Goal: Book appointment/travel/reservation

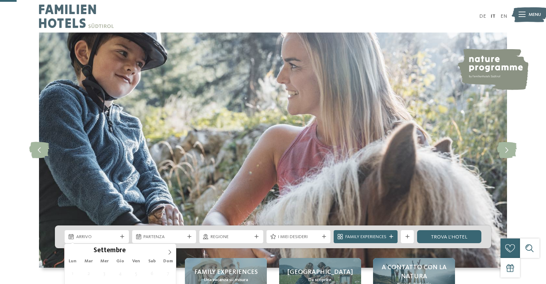
scroll to position [85, 0]
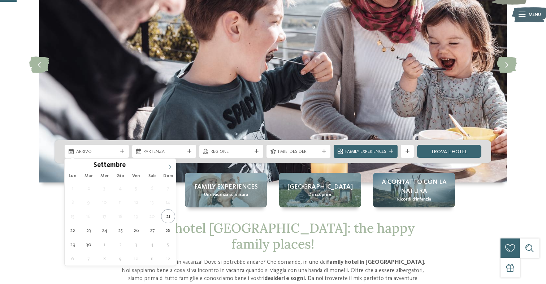
click at [167, 169] on span at bounding box center [170, 165] width 12 height 12
type div "31.12.2025"
type input "****"
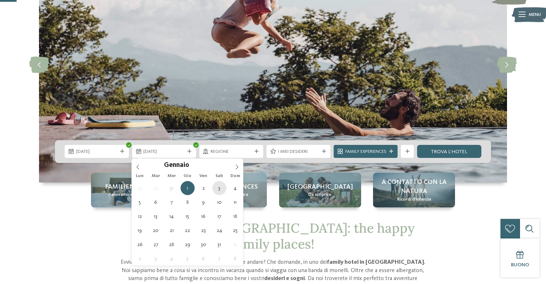
type div "03.01.2026"
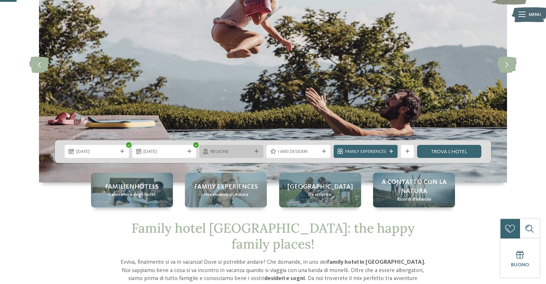
click at [257, 153] on icon at bounding box center [257, 152] width 4 height 4
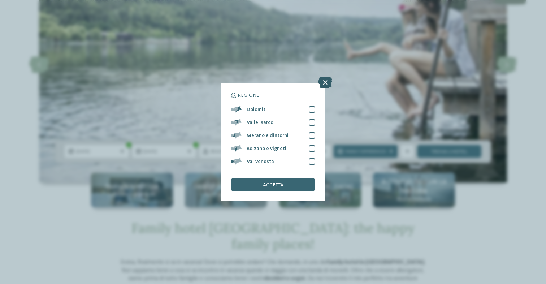
click at [329, 81] on icon at bounding box center [325, 83] width 14 height 12
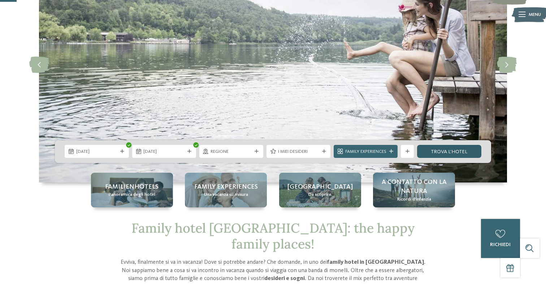
click at [443, 149] on link "trova l’hotel" at bounding box center [449, 151] width 64 height 13
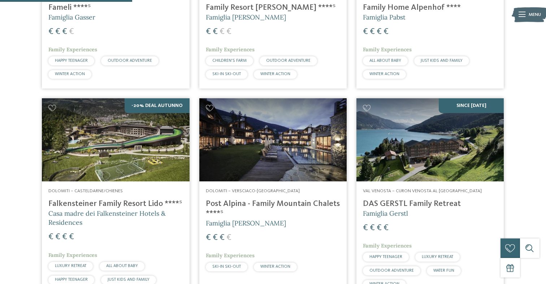
scroll to position [185, 0]
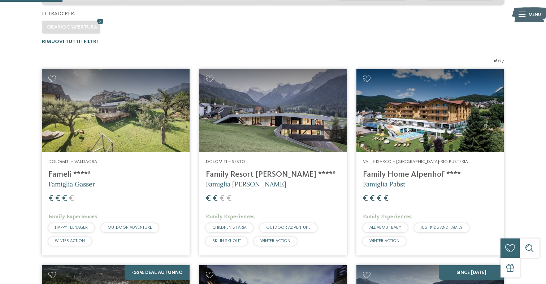
click at [291, 107] on img at bounding box center [272, 110] width 147 height 83
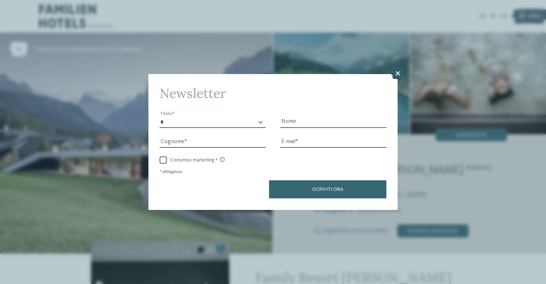
click at [399, 75] on icon at bounding box center [398, 74] width 14 height 12
